Goal: Task Accomplishment & Management: Manage account settings

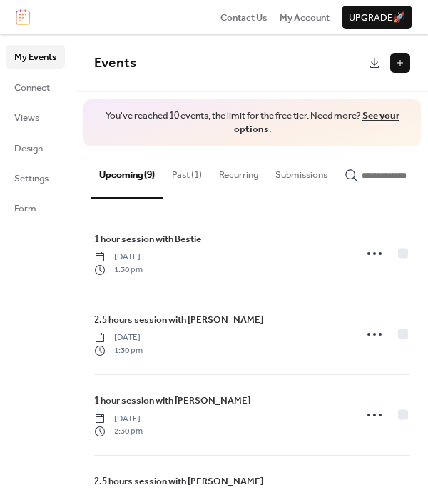
click at [189, 175] on button "Past (1)" at bounding box center [187, 171] width 47 height 50
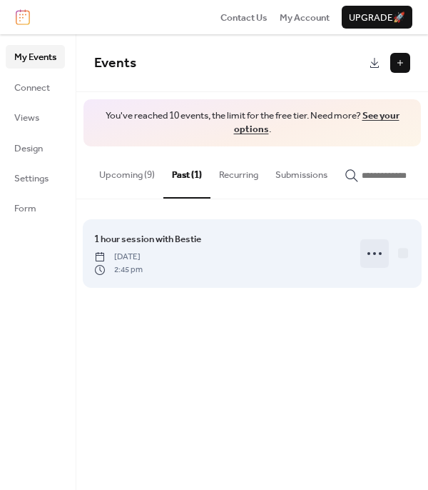
click at [386, 256] on div at bounding box center [375, 253] width 29 height 29
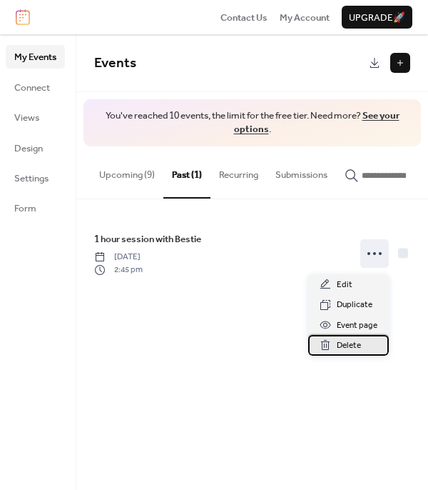
click at [344, 344] on span "Delete" at bounding box center [349, 346] width 24 height 14
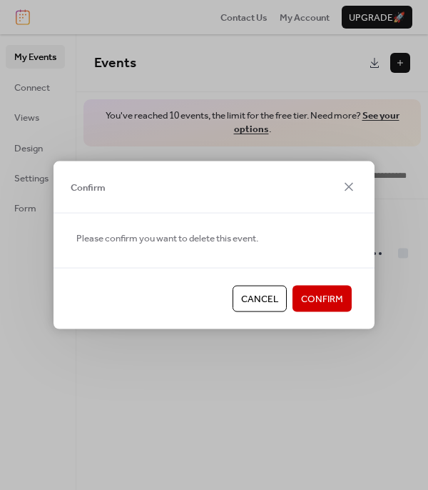
click at [339, 298] on span "Confirm" at bounding box center [322, 299] width 42 height 14
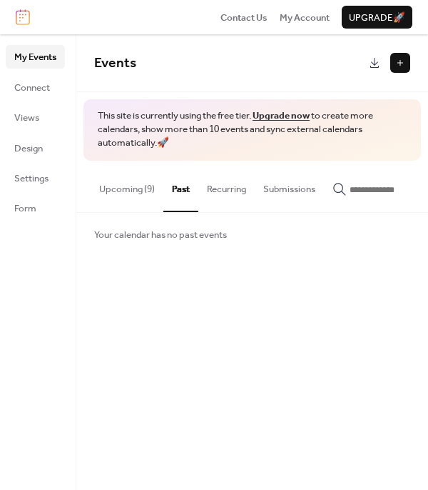
click at [134, 184] on button "Upcoming (9)" at bounding box center [127, 186] width 73 height 50
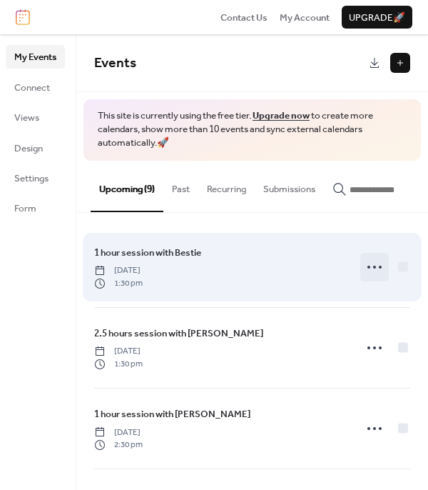
click at [375, 261] on icon at bounding box center [375, 267] width 23 height 23
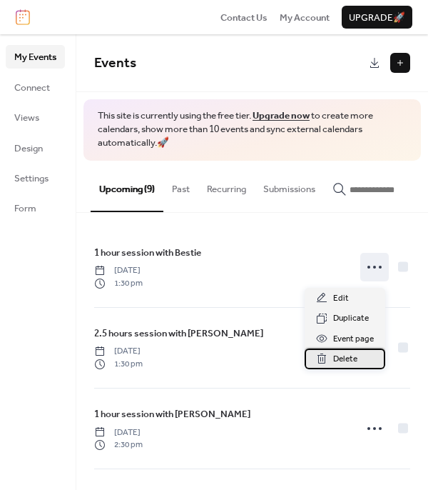
click at [356, 358] on span "Delete" at bounding box center [346, 359] width 24 height 14
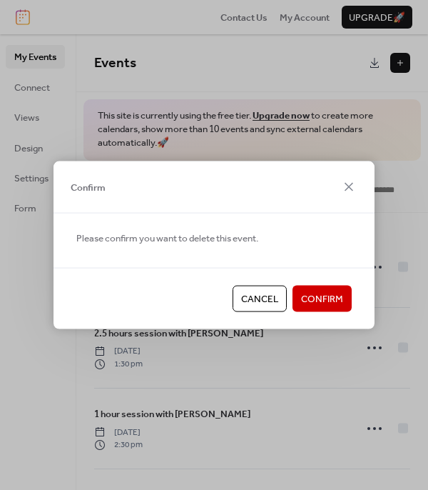
click at [336, 295] on span "Confirm" at bounding box center [322, 299] width 42 height 14
